Goal: Task Accomplishment & Management: Use online tool/utility

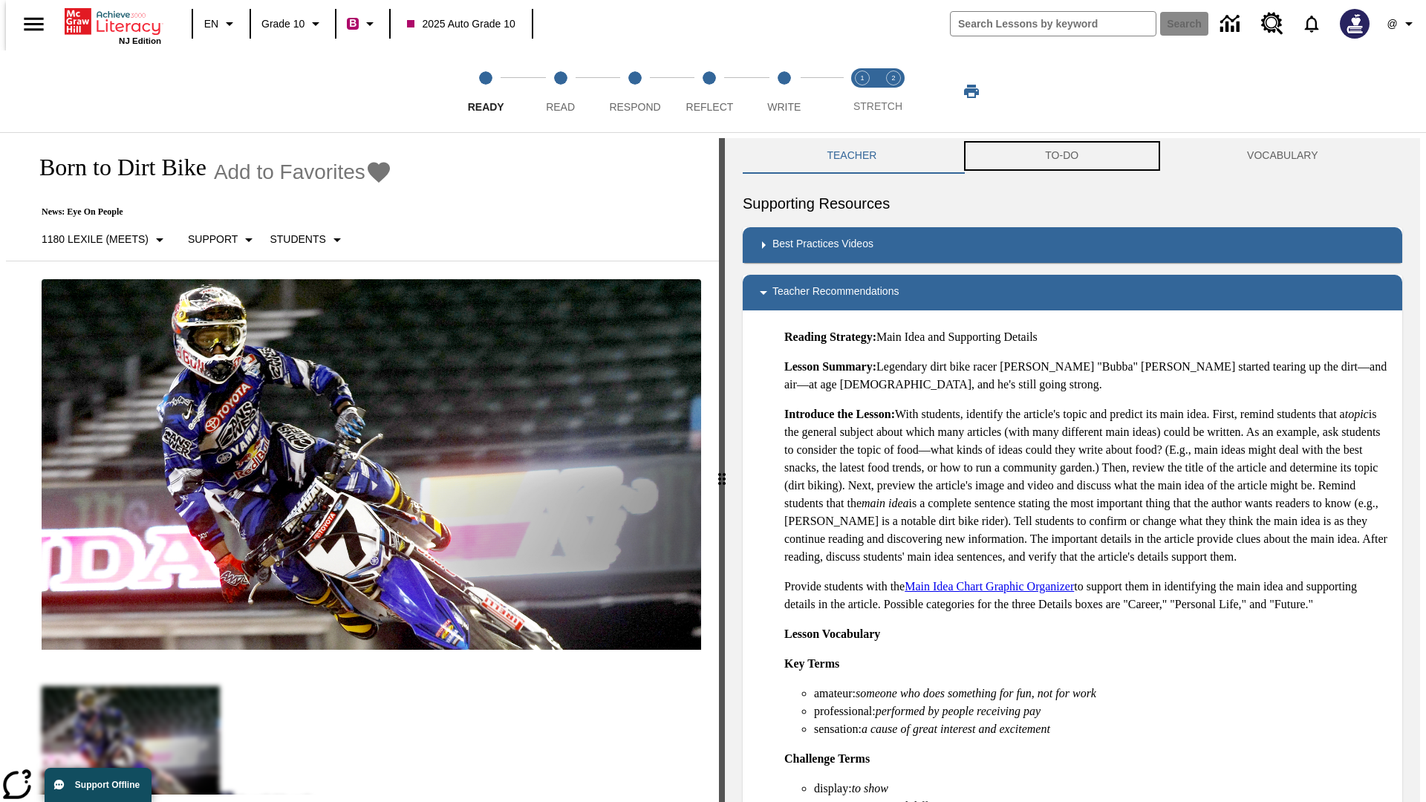
click at [1062, 156] on button "TO-DO" at bounding box center [1062, 156] width 202 height 36
